Goal: Transaction & Acquisition: Purchase product/service

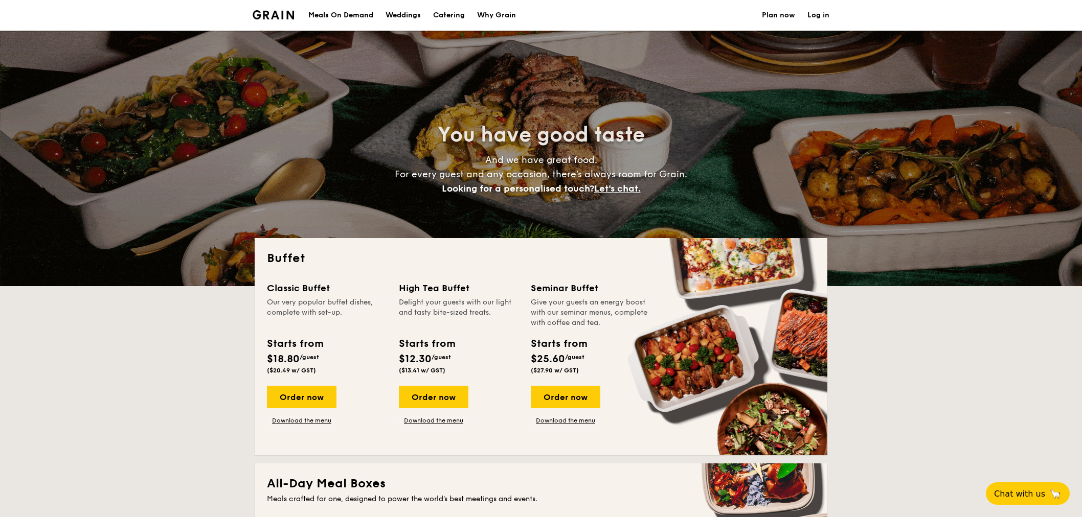
select select
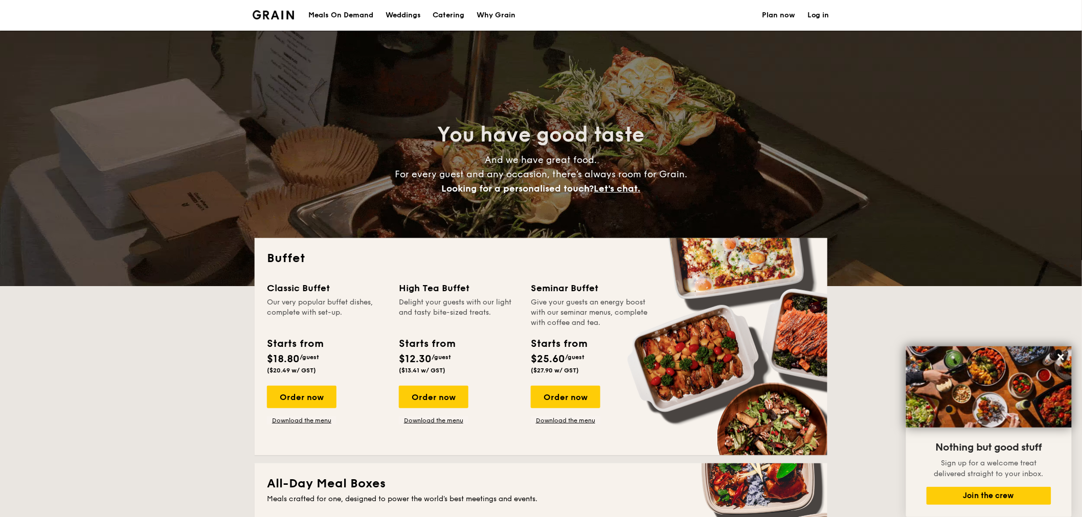
click at [469, 14] on link "Catering" at bounding box center [449, 15] width 44 height 31
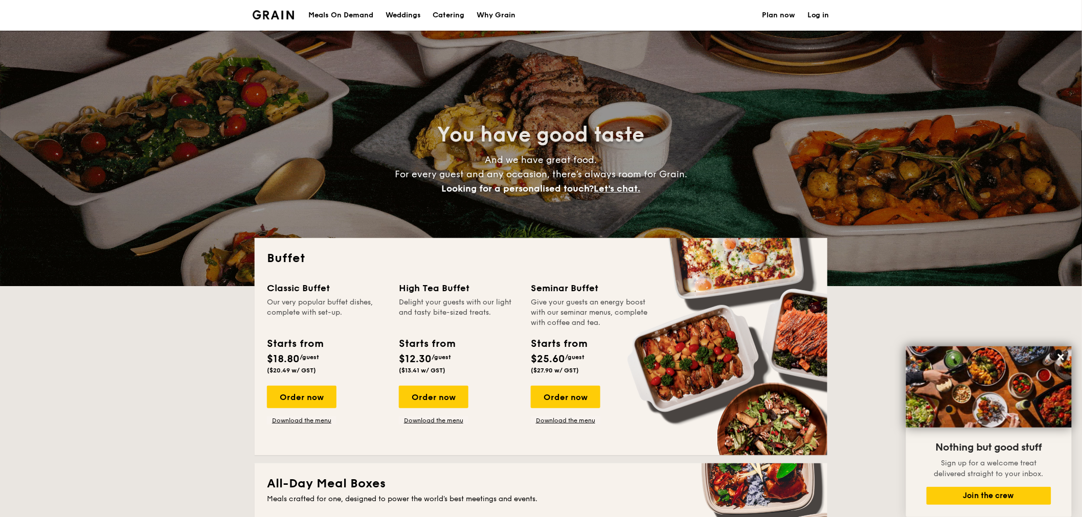
click at [438, 16] on h1 "Catering" at bounding box center [449, 15] width 32 height 31
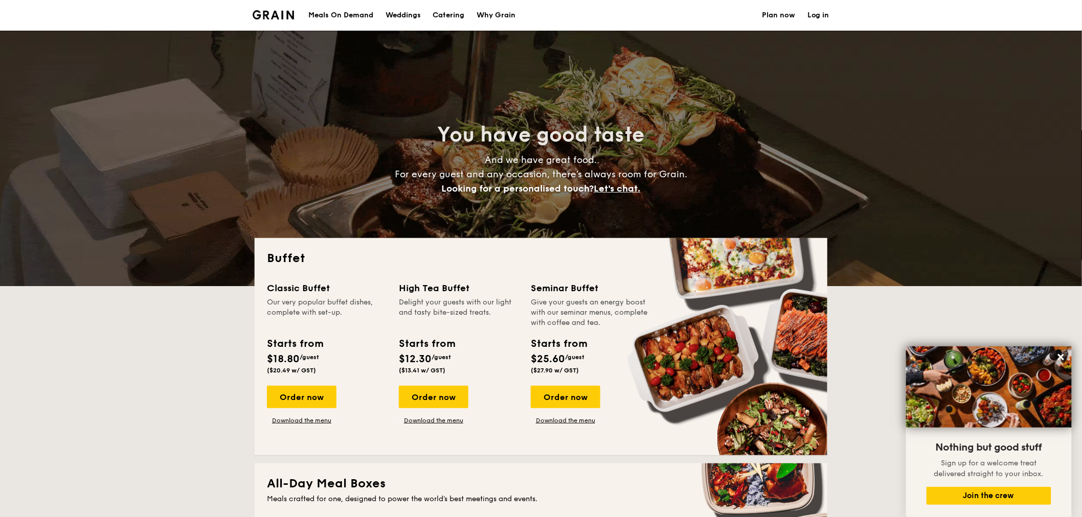
click at [448, 13] on h1 "Catering" at bounding box center [449, 15] width 32 height 31
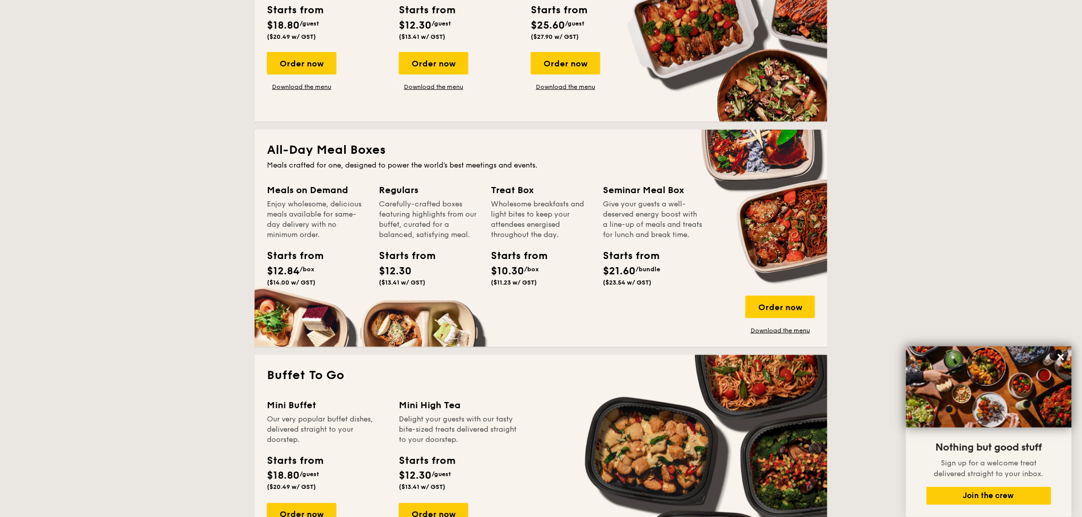
scroll to position [454, 0]
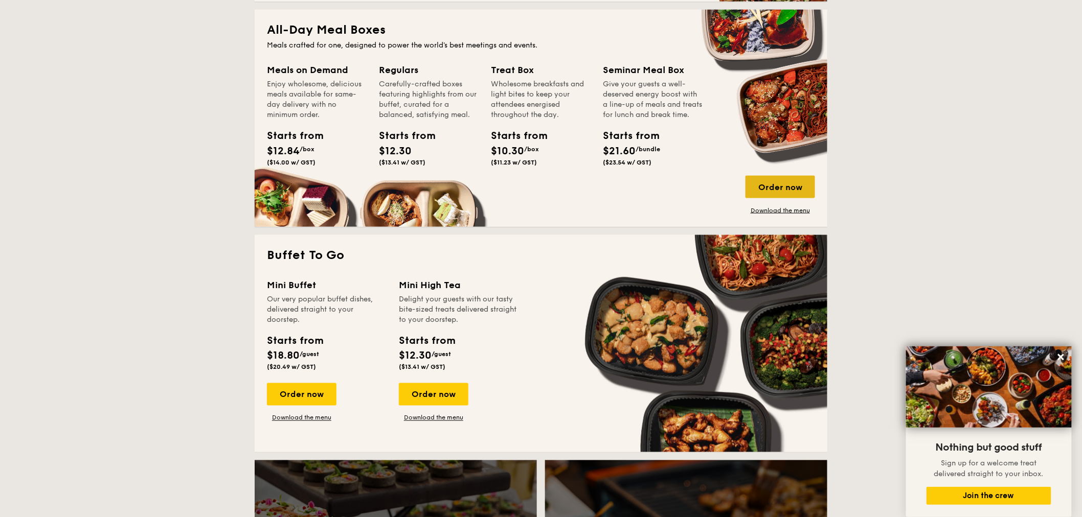
click at [766, 187] on div "Order now" at bounding box center [780, 187] width 70 height 22
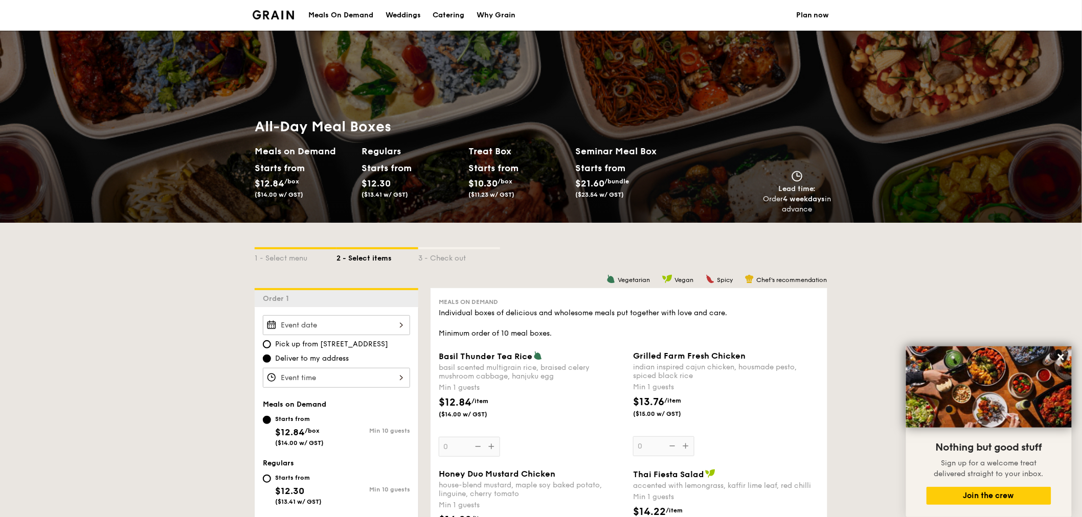
select select
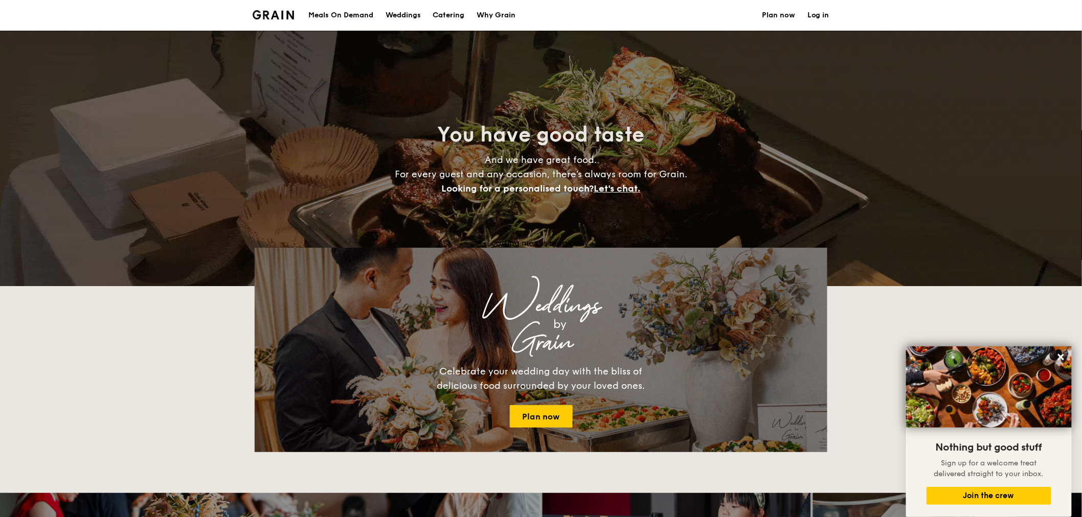
scroll to position [1347, 0]
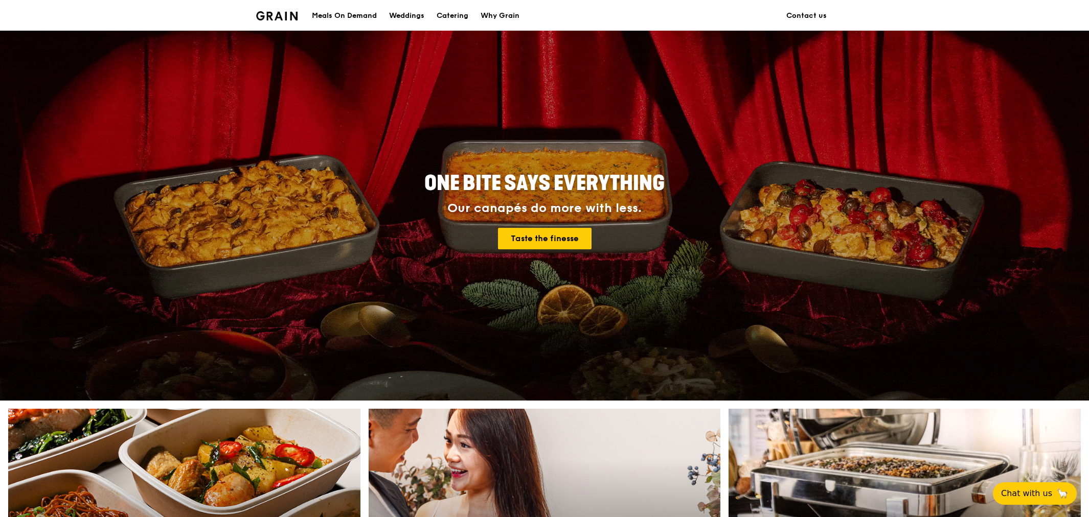
scroll to position [340, 0]
